Goal: Transaction & Acquisition: Purchase product/service

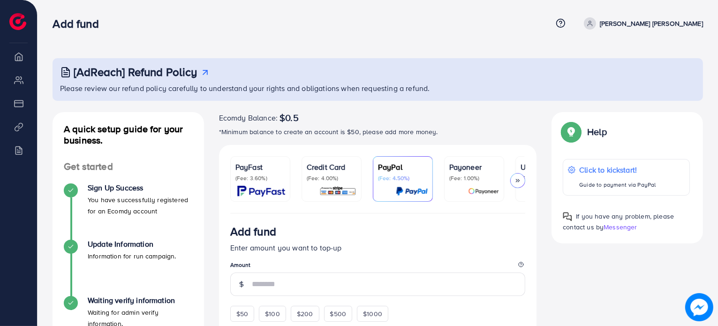
click at [266, 176] on p "(Fee: 3.60%)" at bounding box center [261, 179] width 50 height 8
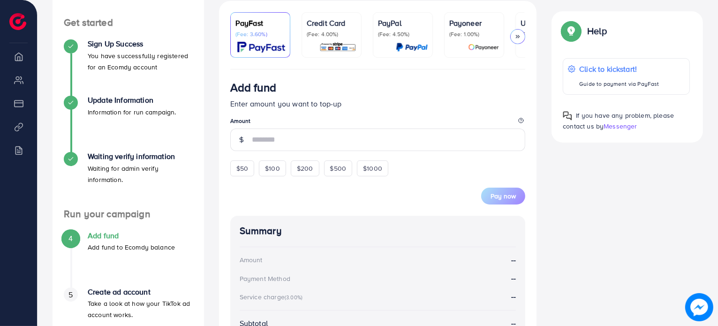
scroll to position [146, 0]
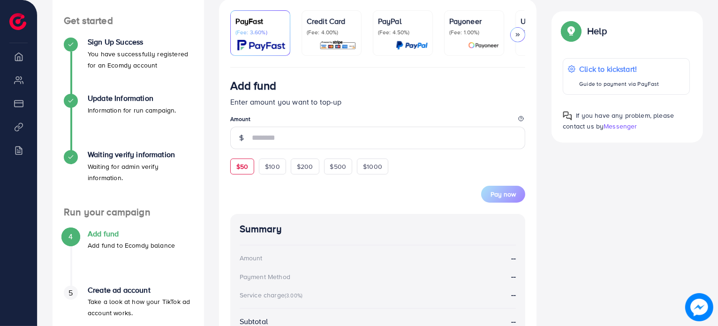
click at [243, 168] on span "$50" at bounding box center [242, 166] width 12 height 9
type input "**"
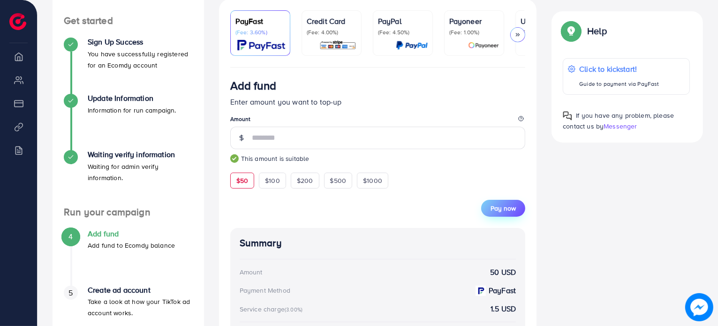
click at [501, 210] on span "Pay now" at bounding box center [503, 208] width 25 height 9
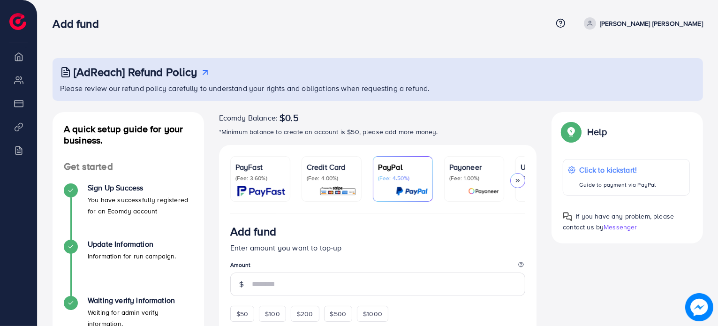
click at [340, 179] on p "(Fee: 4.00%)" at bounding box center [332, 179] width 50 height 8
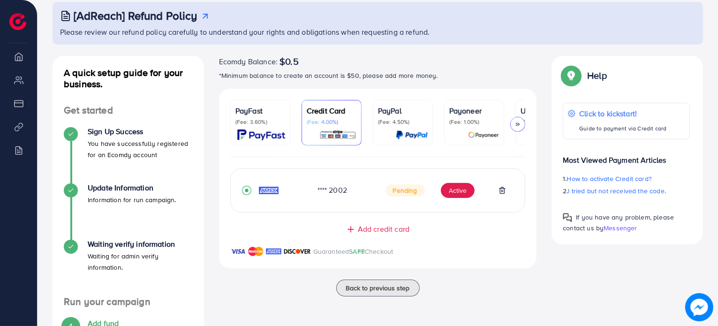
scroll to position [60, 0]
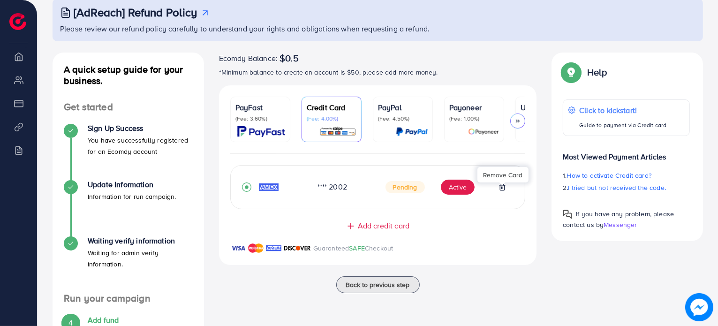
click at [504, 188] on icon at bounding box center [503, 187] width 8 height 8
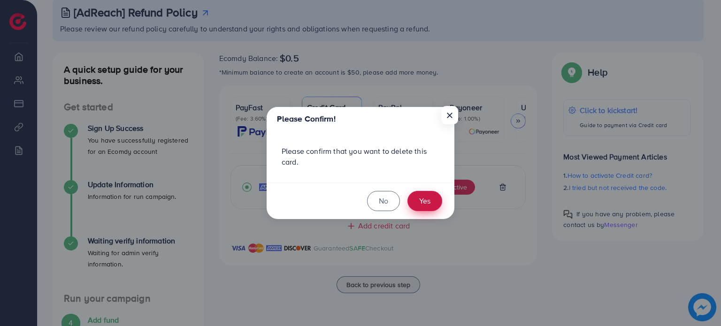
click at [419, 203] on button "Yes" at bounding box center [424, 201] width 35 height 20
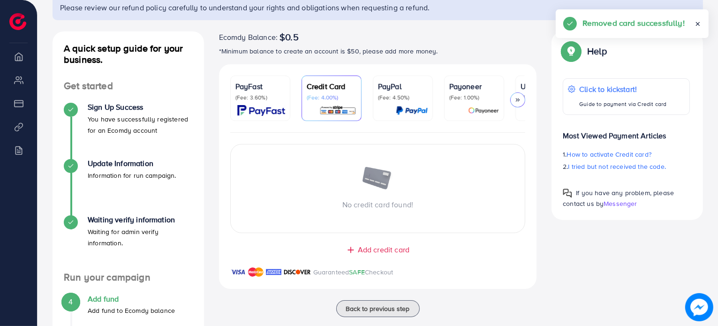
scroll to position [90, 0]
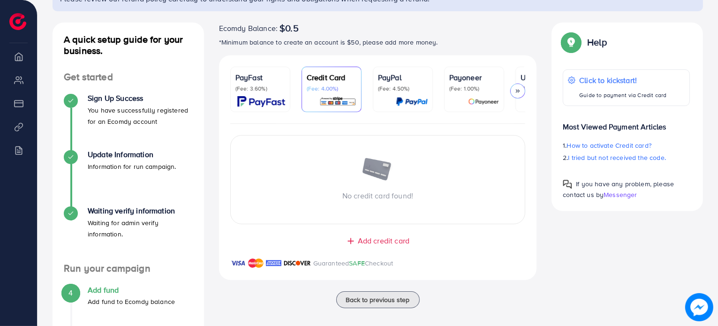
click at [371, 237] on span "Add credit card" at bounding box center [384, 241] width 52 height 11
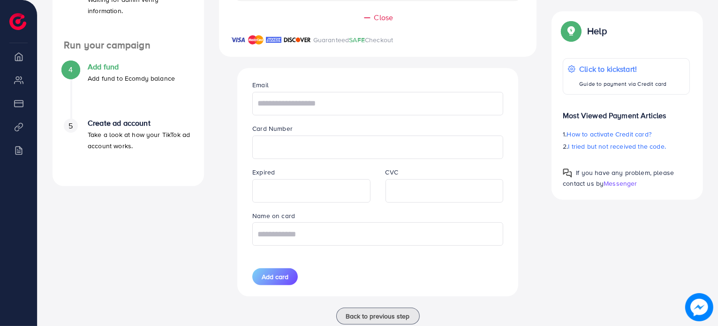
scroll to position [313, 0]
click at [331, 106] on input "text" at bounding box center [377, 102] width 251 height 23
type input "**********"
click at [268, 238] on input "text" at bounding box center [377, 233] width 251 height 23
type input "**********"
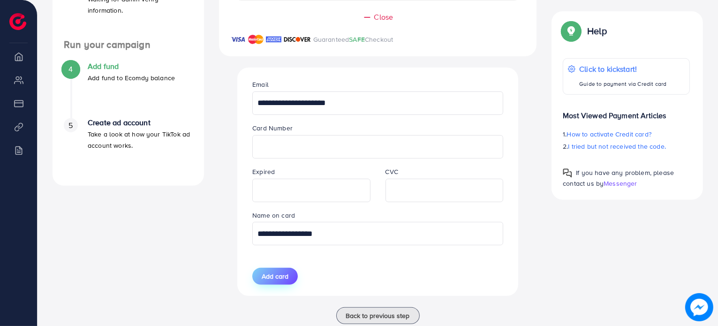
click at [270, 276] on span "Add card" at bounding box center [275, 276] width 27 height 9
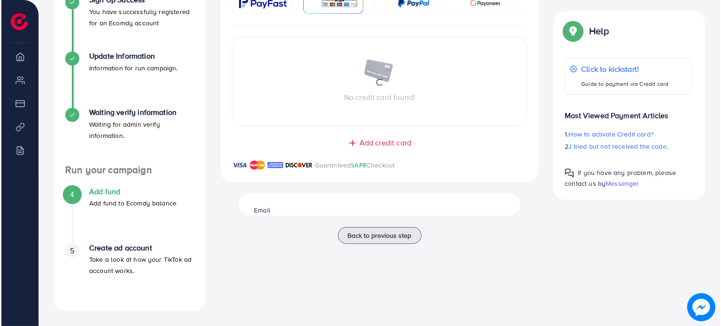
scroll to position [188, 0]
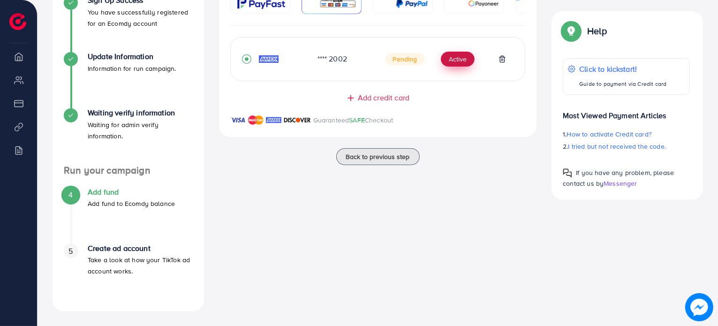
click at [459, 62] on button "Active" at bounding box center [458, 59] width 34 height 15
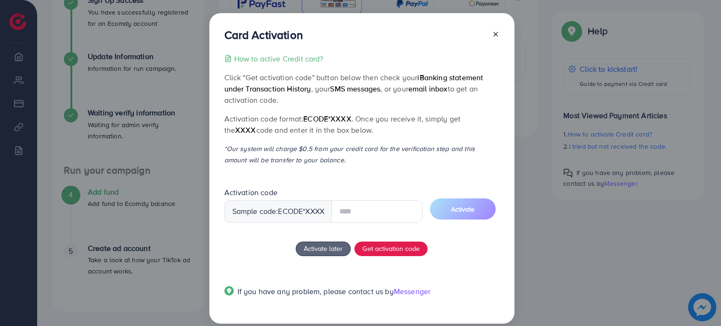
click at [362, 209] on input "text" at bounding box center [376, 211] width 91 height 23
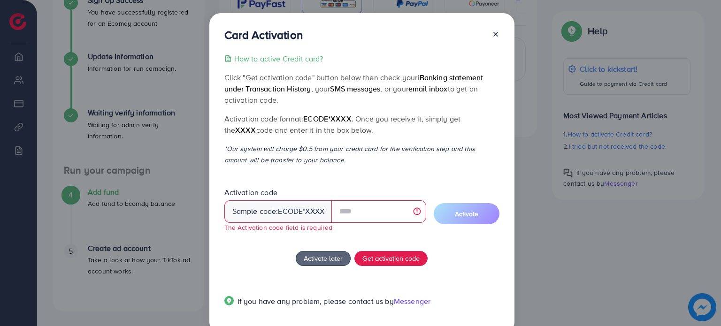
click at [388, 182] on div "How to active Credit card? Click "Get activation code" button below then check …" at bounding box center [361, 185] width 275 height 265
click at [380, 209] on input "text" at bounding box center [378, 211] width 94 height 23
click at [373, 260] on span "Get activation code" at bounding box center [390, 258] width 57 height 10
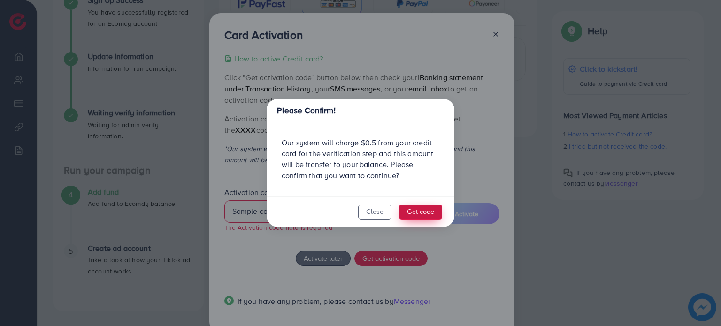
click at [423, 213] on button "Get code" at bounding box center [420, 212] width 43 height 15
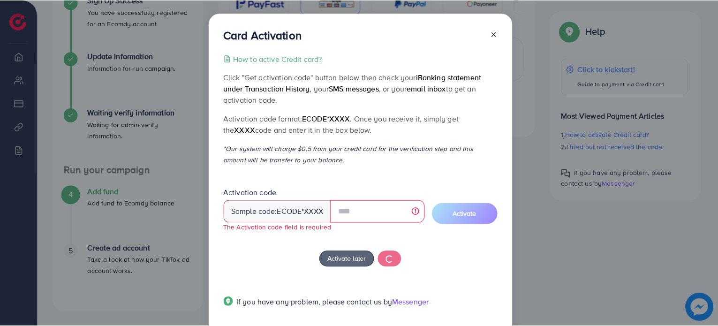
scroll to position [17, 0]
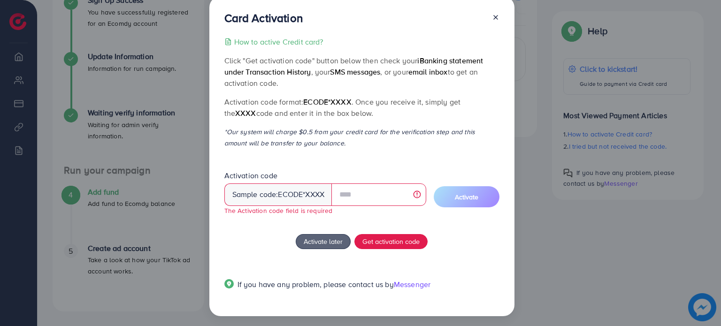
click at [360, 175] on div "Activation code Sample code: ecode *XXXX The Activation code field is required" at bounding box center [325, 192] width 202 height 45
click at [317, 242] on span "Activate later" at bounding box center [323, 241] width 39 height 10
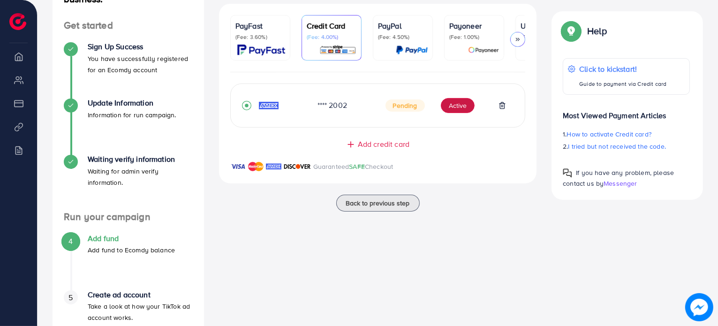
scroll to position [141, 0]
click at [460, 106] on button "Active" at bounding box center [458, 106] width 34 height 15
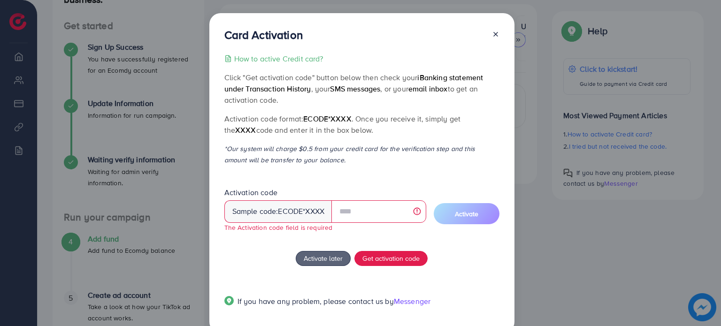
drag, startPoint x: 417, startPoint y: 76, endPoint x: 483, endPoint y: 95, distance: 68.3
click at [483, 95] on p "Click "Get activation code" button below then check your iBanking statement und…" at bounding box center [361, 89] width 275 height 34
click at [304, 256] on span "Activate later" at bounding box center [323, 258] width 39 height 10
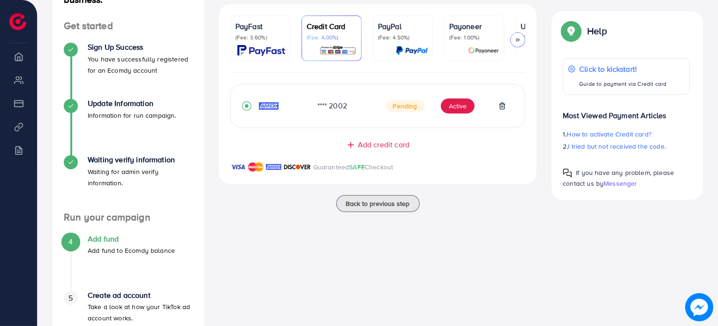
click at [352, 147] on icon at bounding box center [350, 144] width 9 height 9
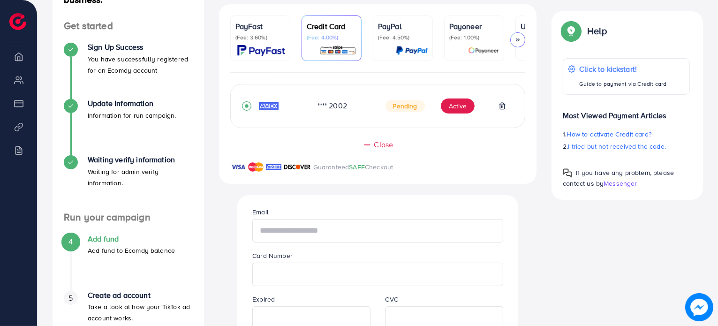
click at [403, 232] on input "text" at bounding box center [377, 230] width 251 height 23
type input "******"
click at [332, 286] on div at bounding box center [377, 274] width 251 height 23
click at [330, 227] on input "******" at bounding box center [377, 231] width 251 height 23
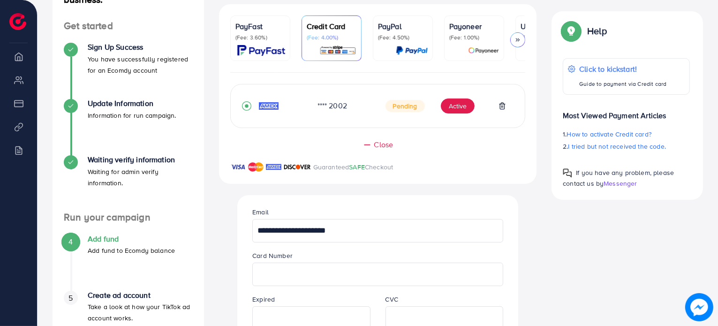
type input "**********"
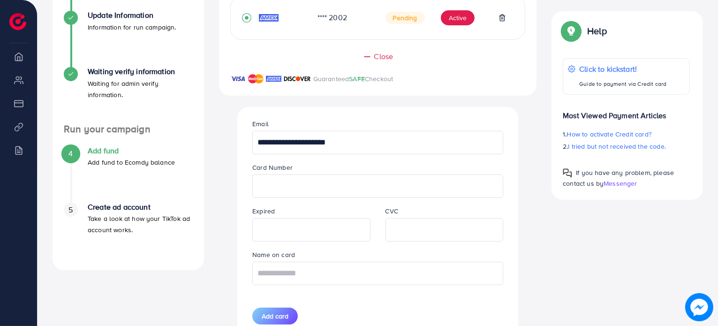
scroll to position [228, 0]
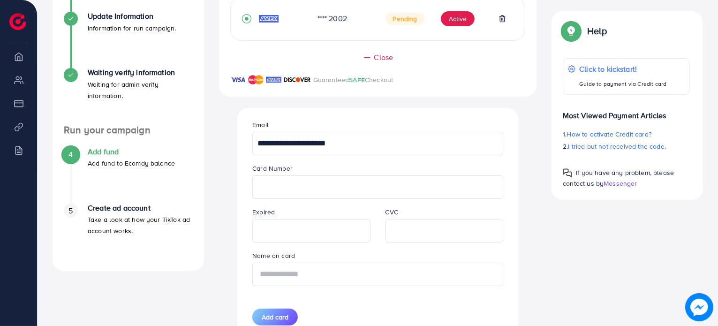
click at [375, 279] on input "text" at bounding box center [377, 274] width 251 height 23
type input "**********"
click at [280, 314] on span "Add card" at bounding box center [275, 316] width 27 height 9
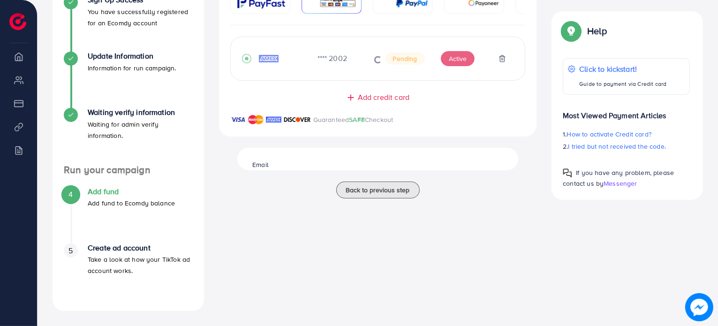
scroll to position [188, 0]
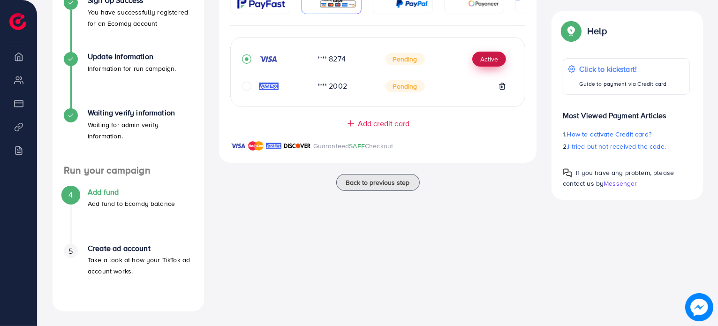
click at [491, 61] on button "Active" at bounding box center [489, 59] width 34 height 15
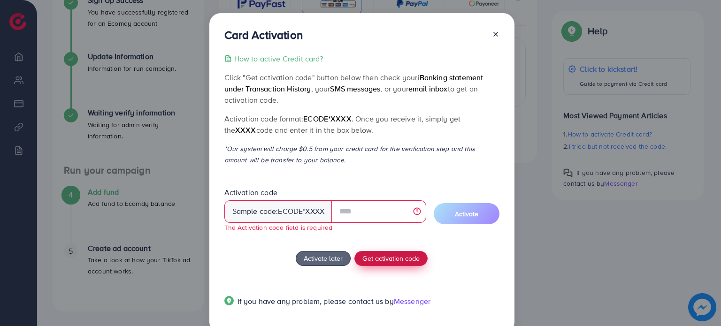
click at [378, 246] on div "How to active Credit card? Click "Get activation code" button below then check …" at bounding box center [361, 185] width 275 height 265
click at [372, 261] on span "Get activation code" at bounding box center [390, 258] width 57 height 10
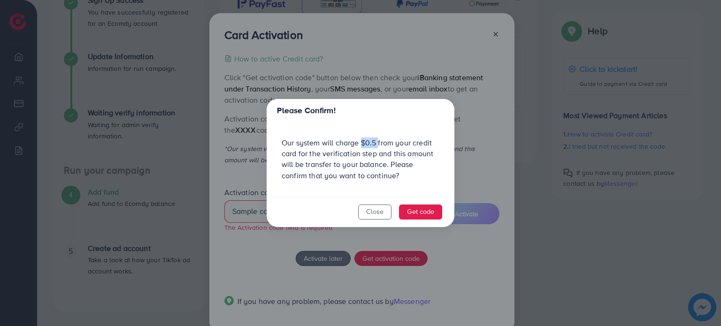
drag, startPoint x: 362, startPoint y: 144, endPoint x: 379, endPoint y: 144, distance: 16.9
click at [379, 144] on div "Our system will charge $0.5 from your credit card for the verification step and…" at bounding box center [360, 159] width 188 height 74
click at [423, 212] on button "Get code" at bounding box center [420, 212] width 43 height 15
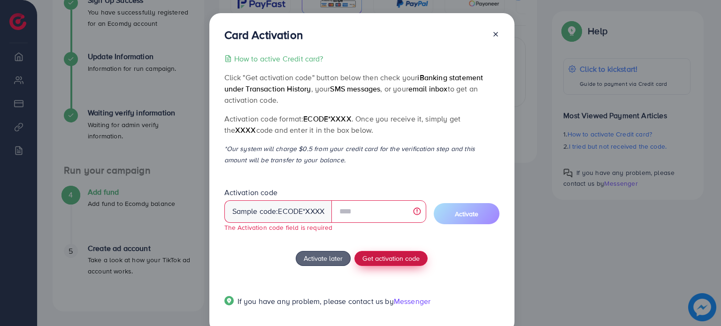
click at [388, 263] on span "Get activation code" at bounding box center [390, 258] width 57 height 10
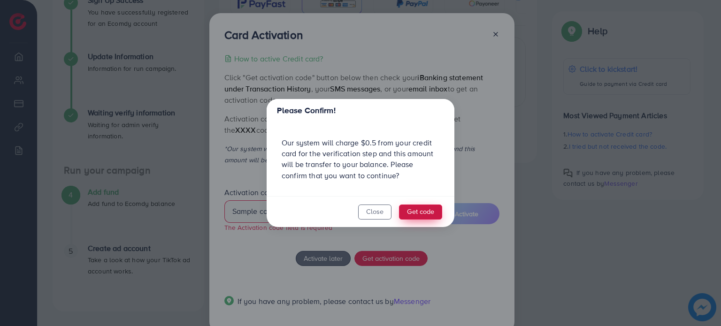
click at [426, 213] on button "Get code" at bounding box center [420, 212] width 43 height 15
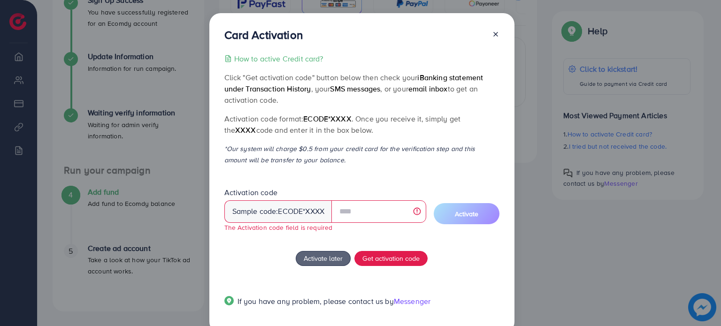
click at [490, 30] on div at bounding box center [491, 36] width 15 height 17
click at [493, 38] on div at bounding box center [491, 36] width 15 height 17
click at [494, 30] on div at bounding box center [491, 36] width 15 height 17
click at [493, 30] on icon at bounding box center [496, 34] width 8 height 8
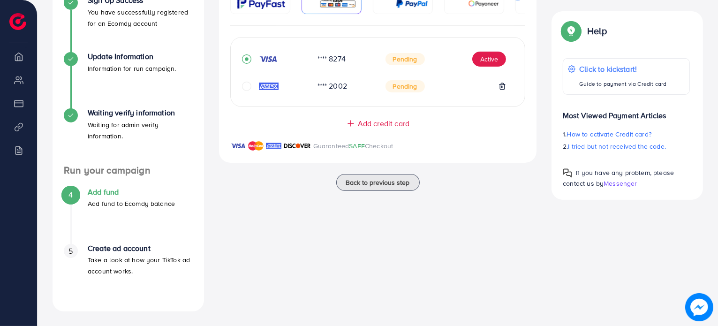
drag, startPoint x: 715, startPoint y: 157, endPoint x: 715, endPoint y: 133, distance: 23.5
click at [715, 133] on div "[AdReach] Refund Policy Please review our refund policy carefully to understand…" at bounding box center [378, 69] width 681 height 514
drag, startPoint x: 569, startPoint y: 211, endPoint x: 564, endPoint y: 287, distance: 76.1
click at [564, 287] on div "A quick setup guide for your business. Get started Sign Up Success You have suc…" at bounding box center [378, 117] width 666 height 387
drag, startPoint x: 518, startPoint y: 235, endPoint x: 532, endPoint y: 285, distance: 52.0
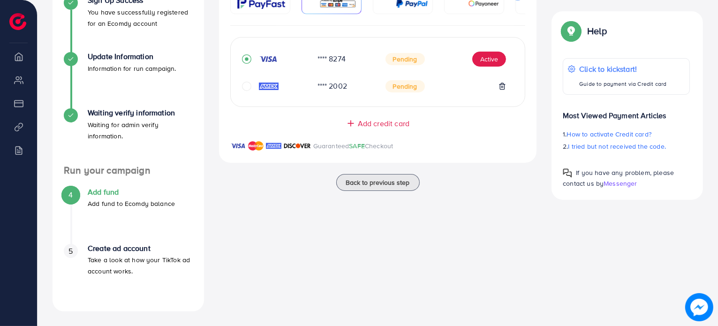
click at [532, 285] on div "Ecomdy Balance: $1.5 *Minimum balance to create an account is $50, please add m…" at bounding box center [378, 117] width 333 height 387
drag, startPoint x: 710, startPoint y: 152, endPoint x: 709, endPoint y: 179, distance: 26.8
click at [709, 179] on div "Help Help Click to kickstart! Guide to payment via Credit card Most Viewed Paym…" at bounding box center [627, 105] width 167 height 189
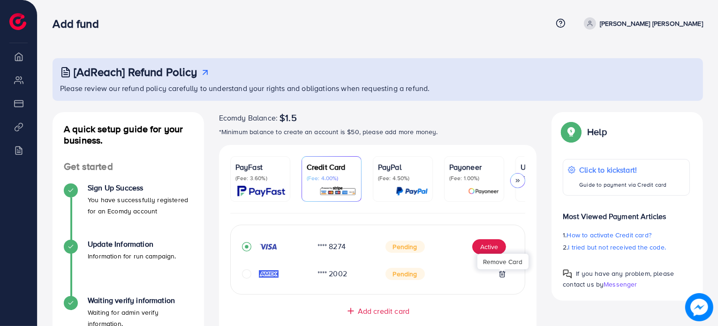
click at [503, 274] on icon at bounding box center [503, 274] width 8 height 8
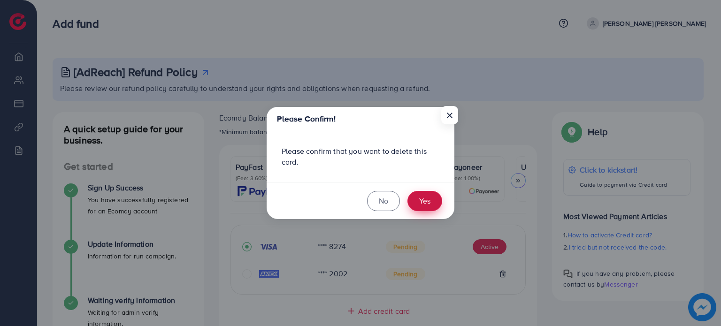
click at [428, 201] on button "Yes" at bounding box center [424, 201] width 35 height 20
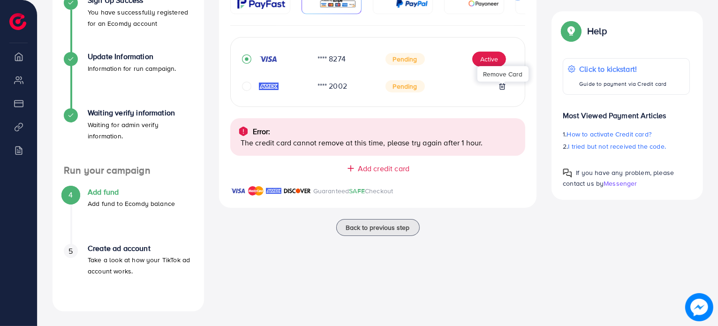
scroll to position [100, 0]
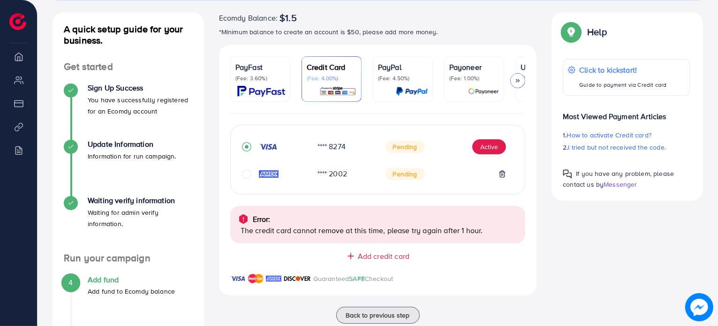
click at [255, 91] on img at bounding box center [261, 91] width 48 height 11
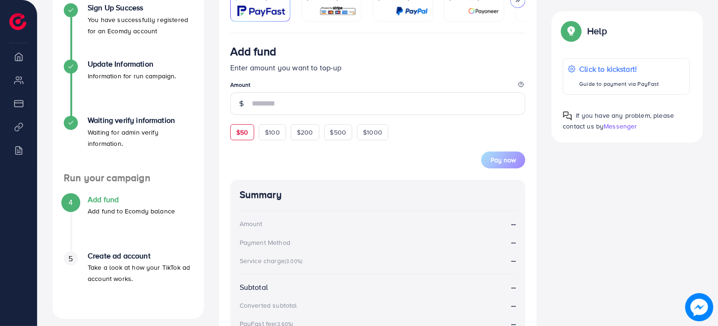
scroll to position [180, 0]
click at [238, 137] on span "$50" at bounding box center [242, 132] width 12 height 9
type input "**"
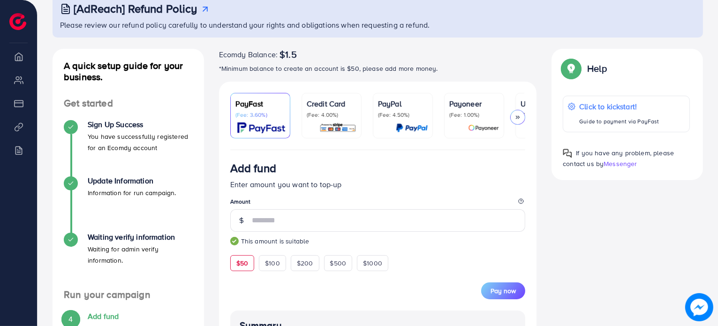
scroll to position [56, 0]
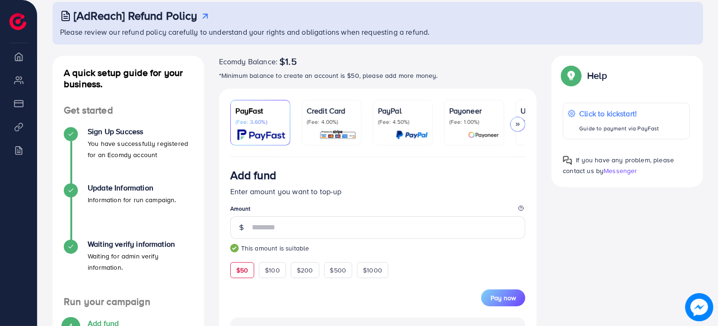
click at [339, 125] on div "Credit Card (Fee: 4.00%)" at bounding box center [332, 122] width 50 height 35
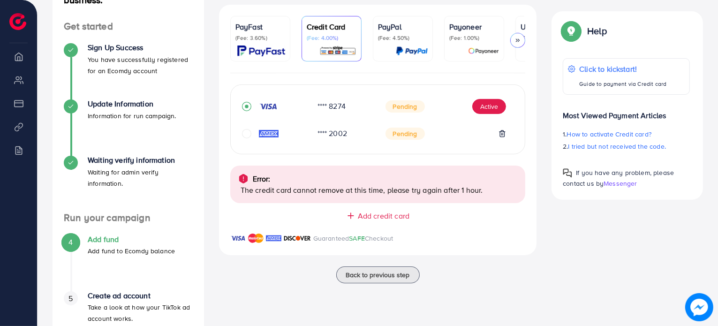
scroll to position [142, 0]
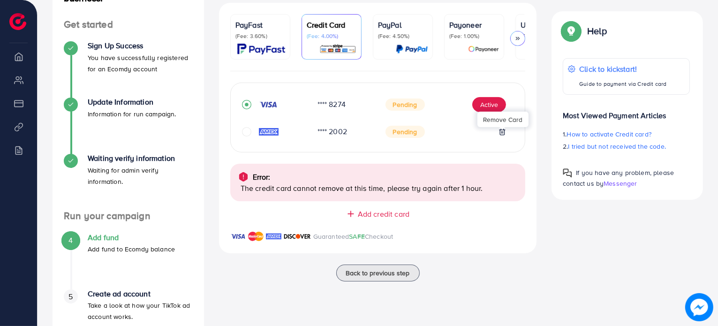
click at [503, 135] on icon at bounding box center [503, 132] width 8 height 8
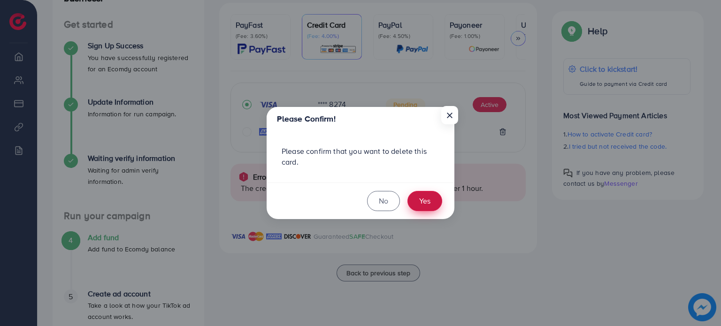
click at [424, 204] on button "Yes" at bounding box center [424, 201] width 35 height 20
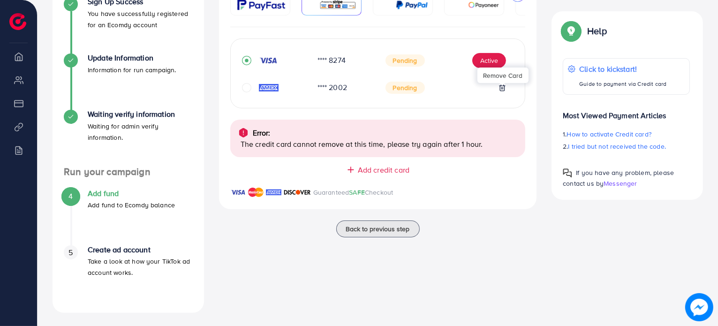
scroll to position [188, 0]
